Goal: Information Seeking & Learning: Learn about a topic

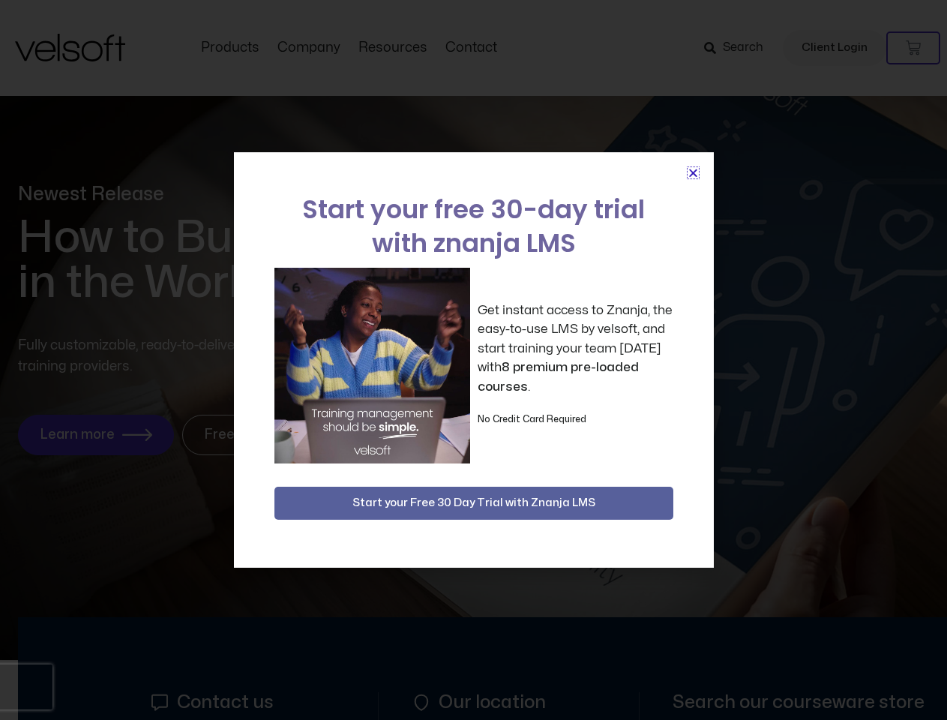
scroll to position [6777, 0]
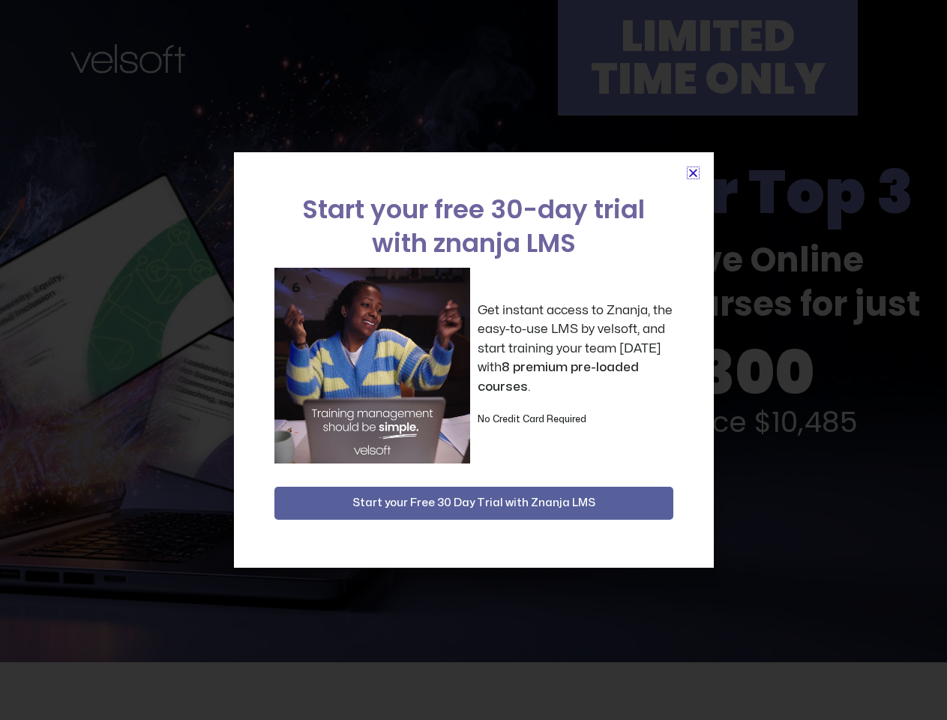
scroll to position [3648, 0]
